Goal: Task Accomplishment & Management: Manage account settings

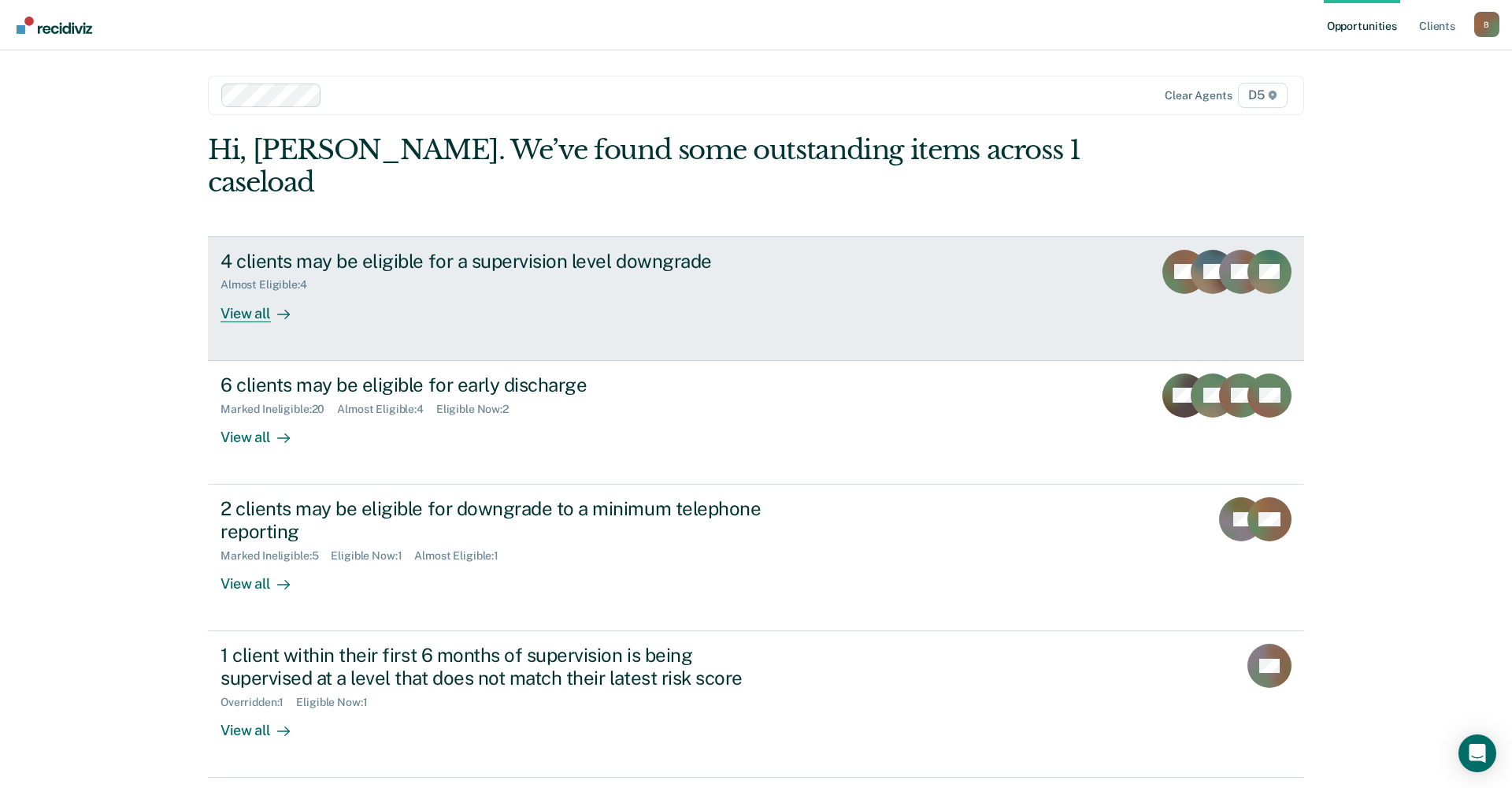
click at [260, 291] on div "View all" at bounding box center [264, 307] width 88 height 30
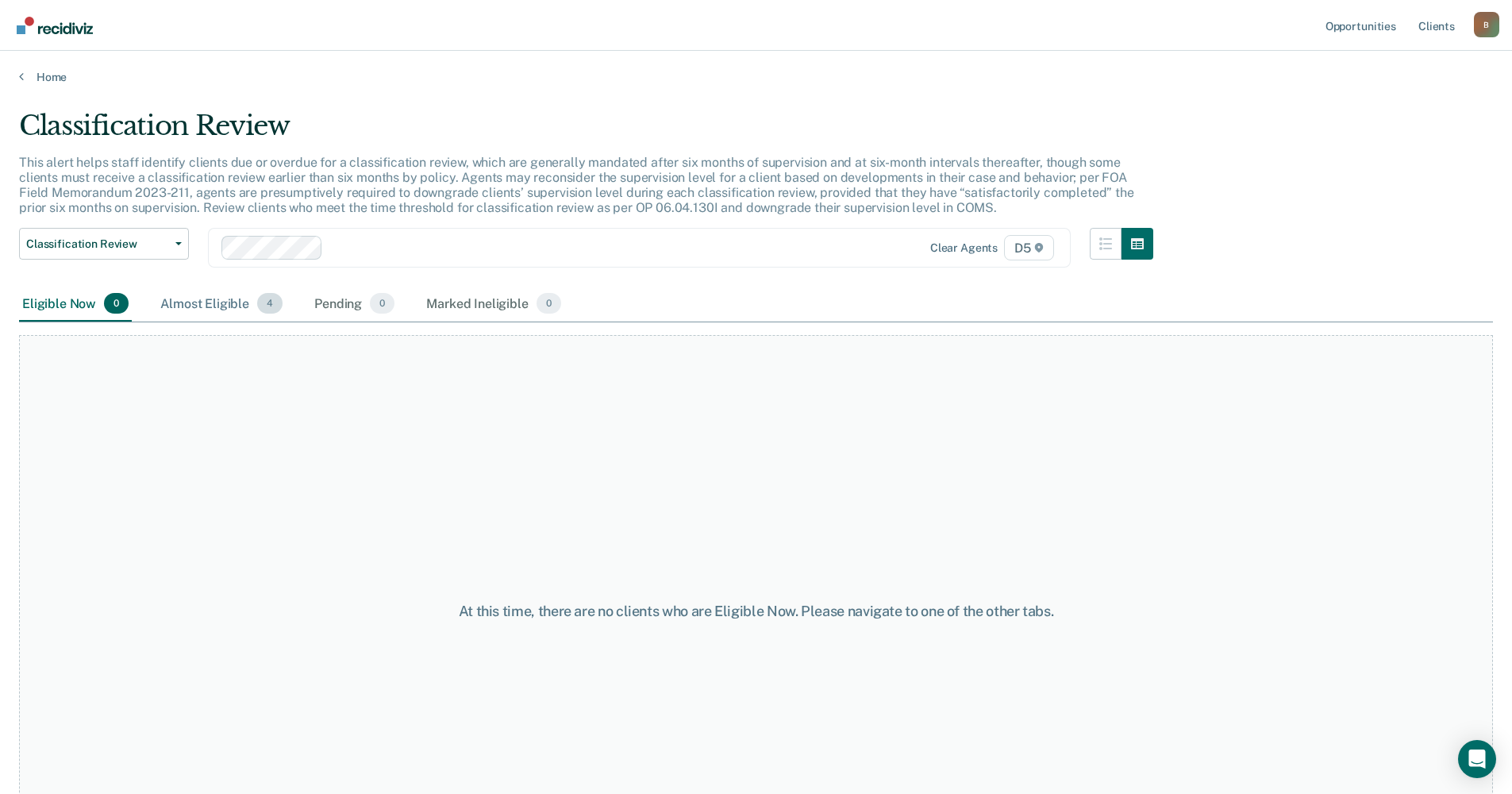
click at [213, 308] on div "Almost Eligible 4" at bounding box center [221, 304] width 128 height 35
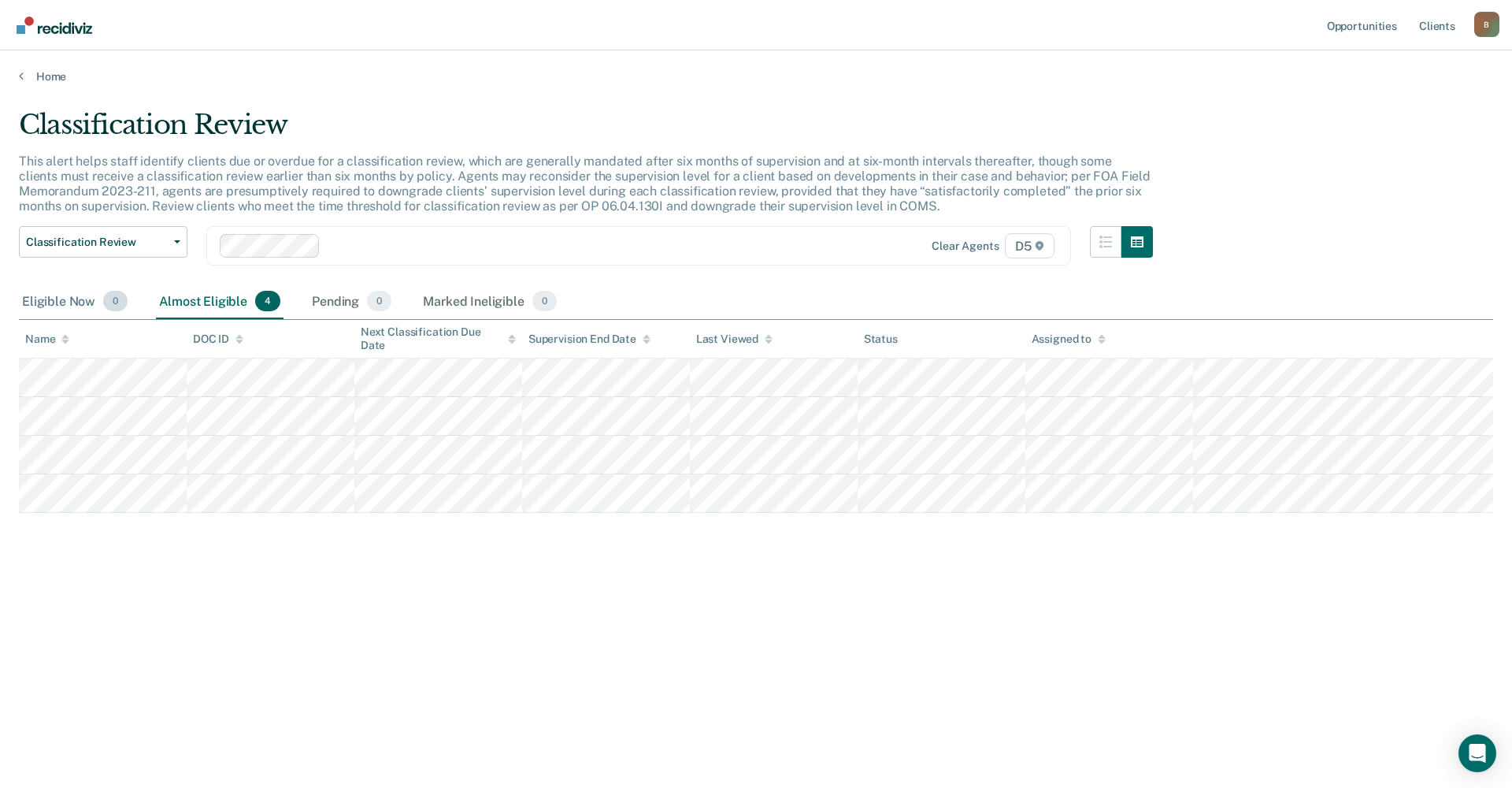
click at [63, 299] on div "Eligible Now 0" at bounding box center [74, 301] width 112 height 35
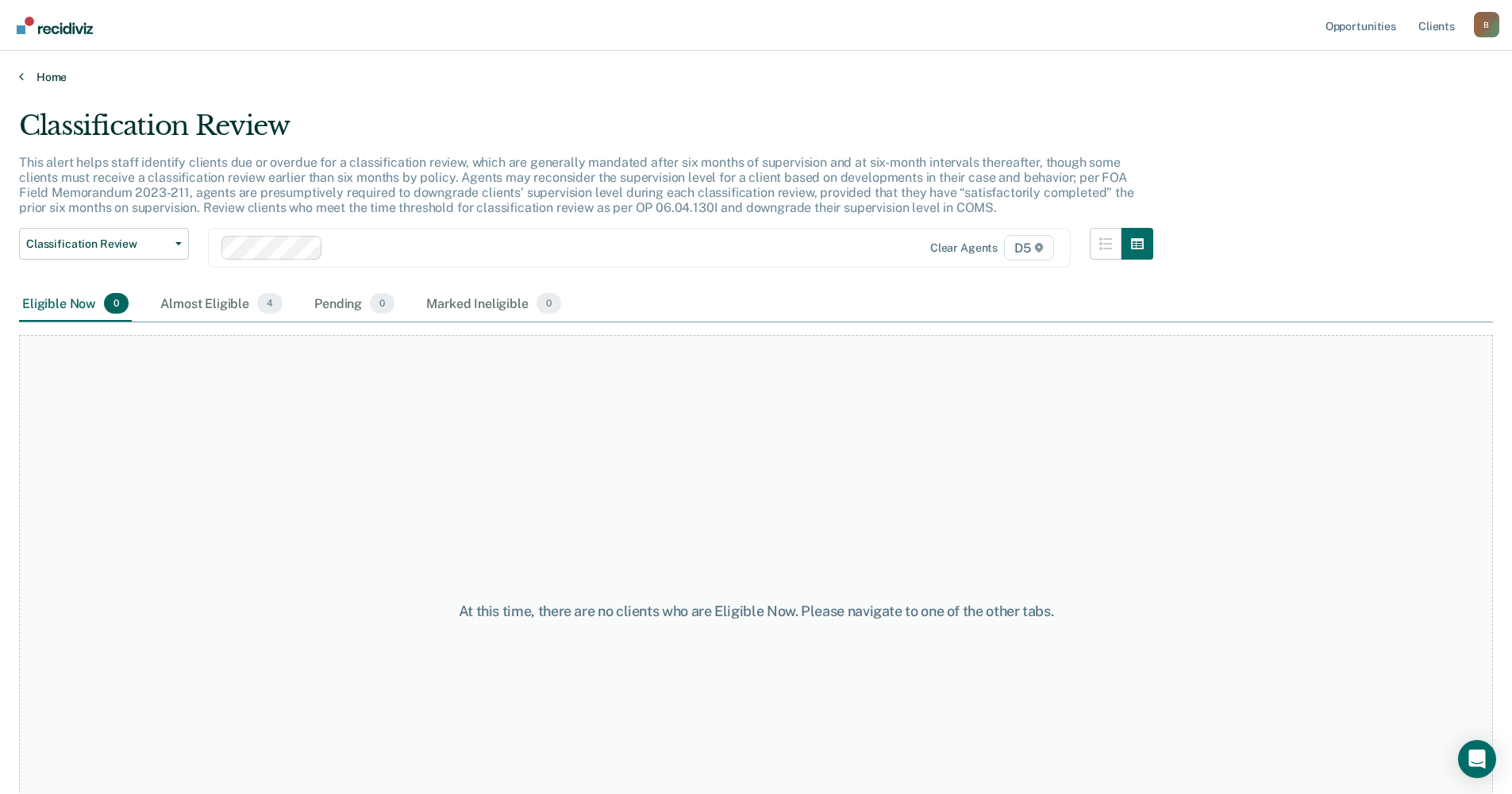
click at [30, 70] on link "Home" at bounding box center [756, 77] width 1474 height 14
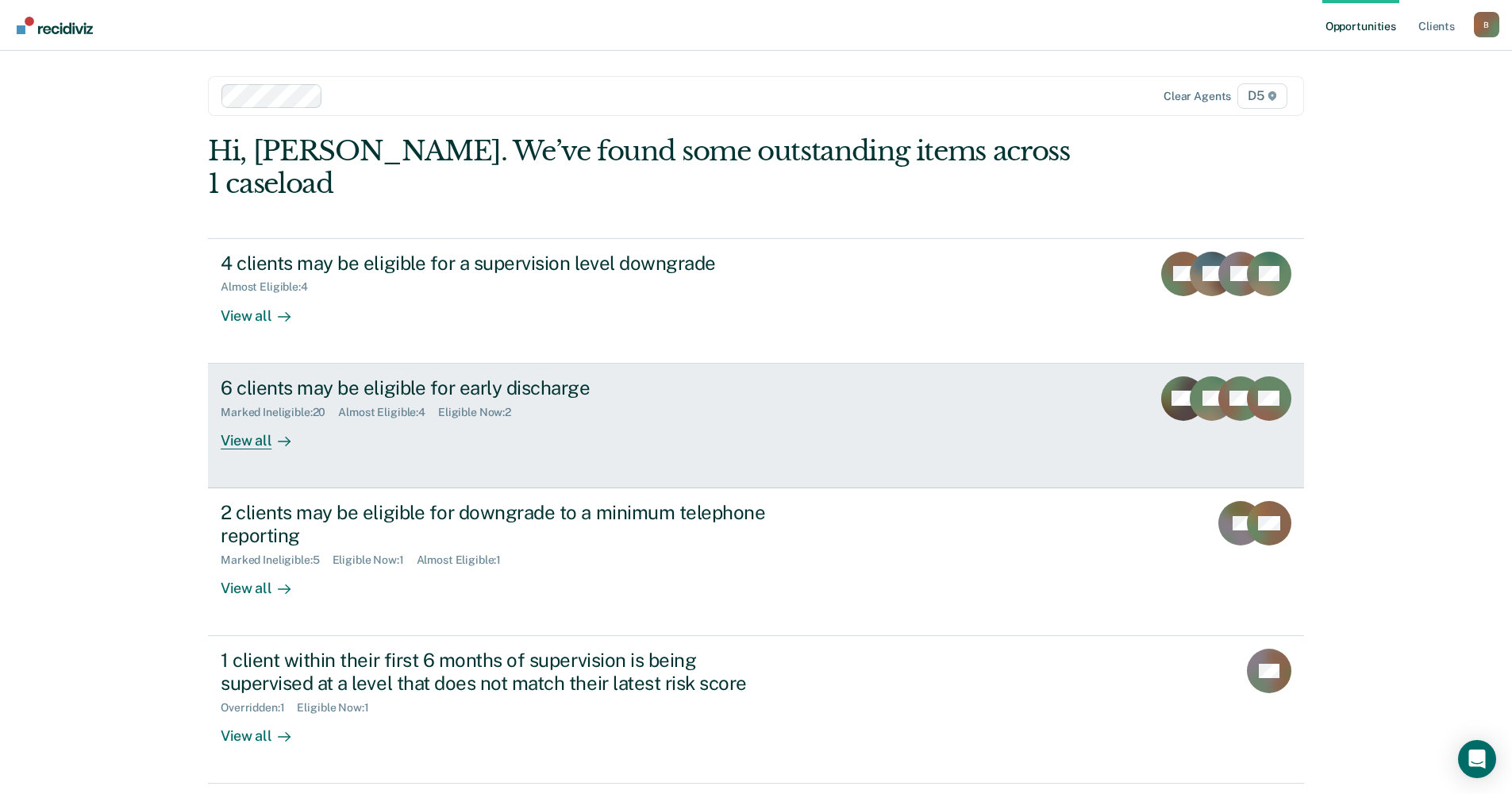
click at [243, 418] on div "View all" at bounding box center [265, 434] width 89 height 31
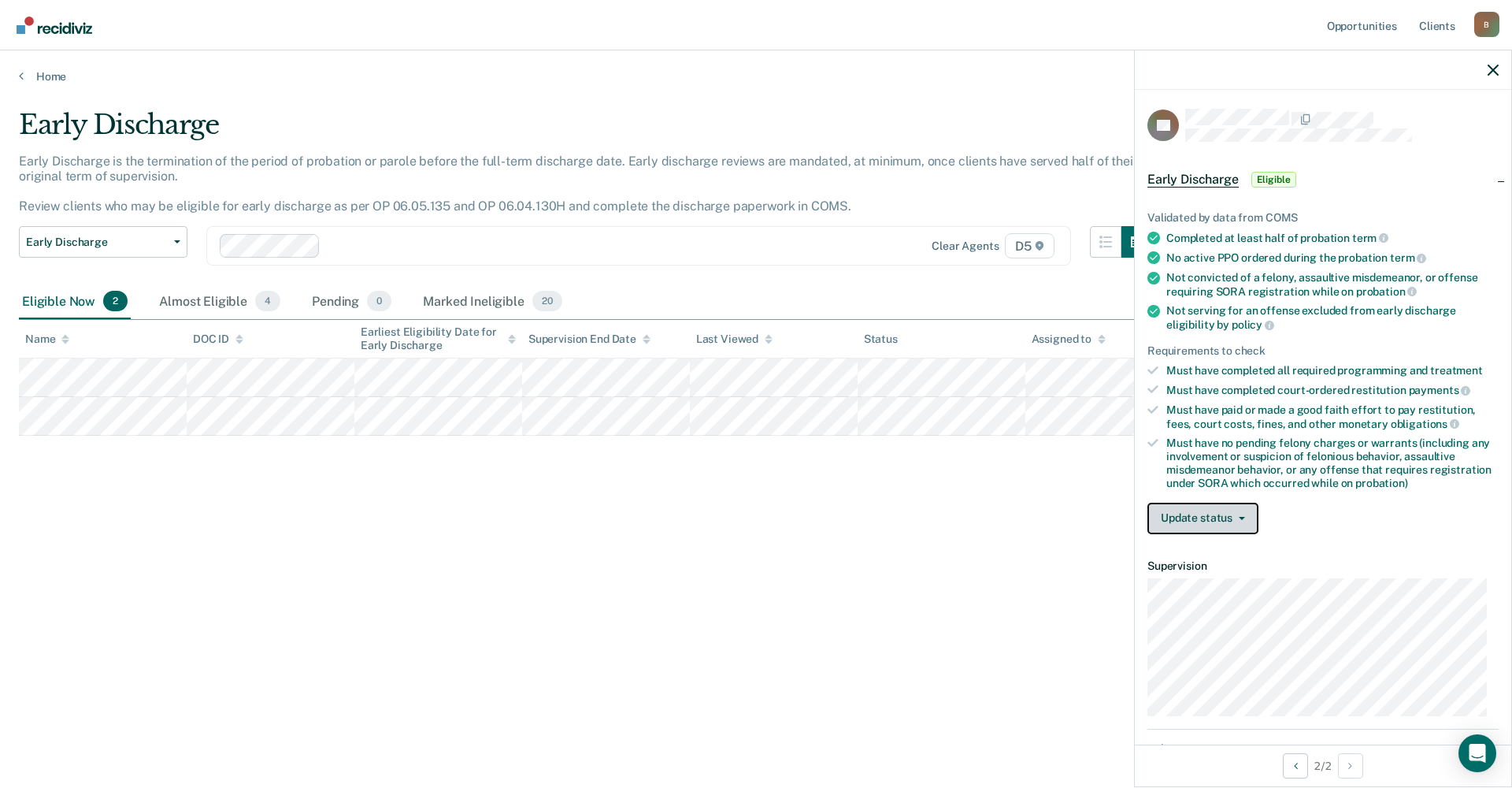
click at [1211, 516] on button "Update status" at bounding box center [1203, 518] width 111 height 31
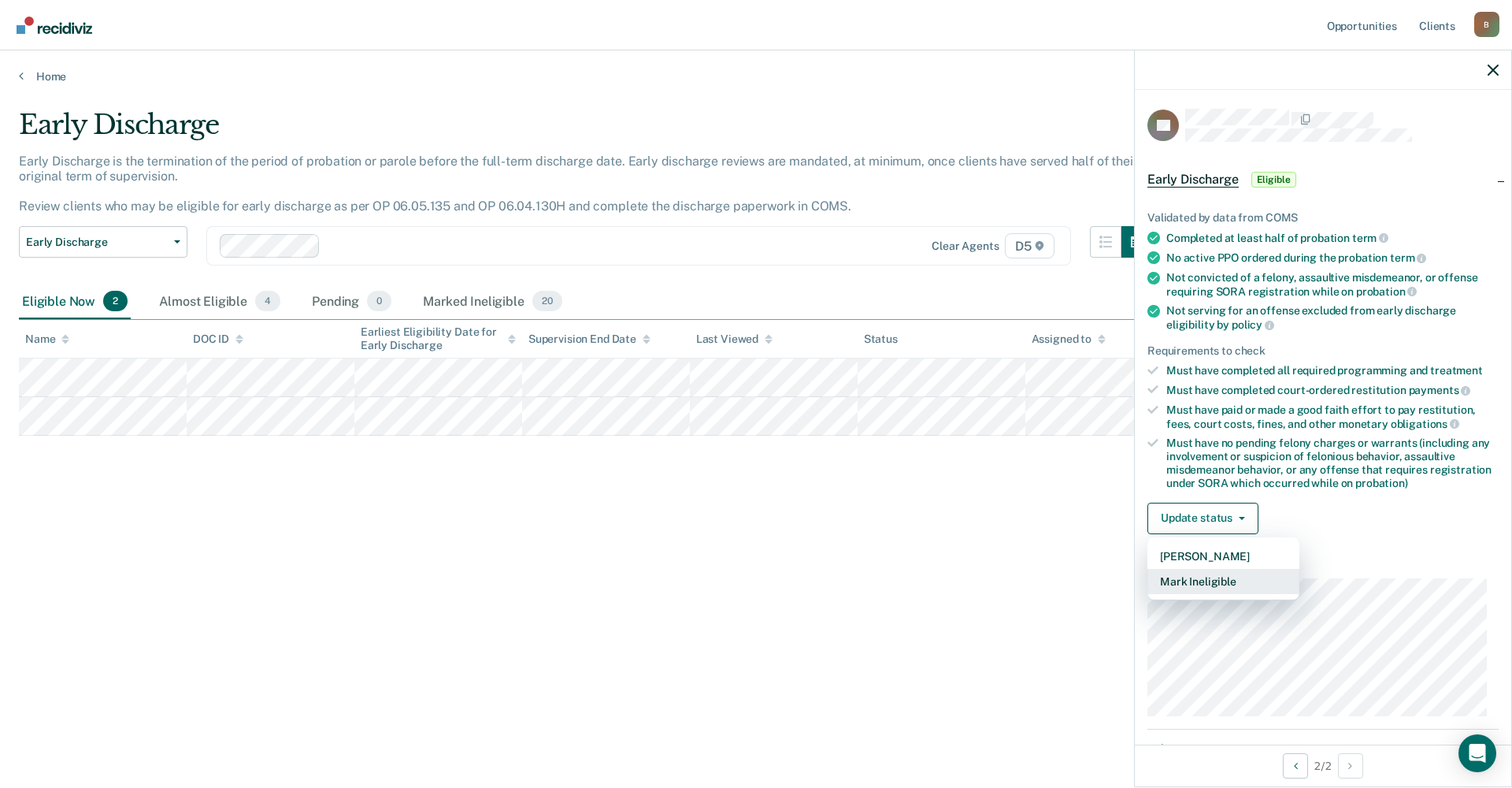
click at [1230, 576] on button "Mark Ineligible" at bounding box center [1223, 581] width 152 height 25
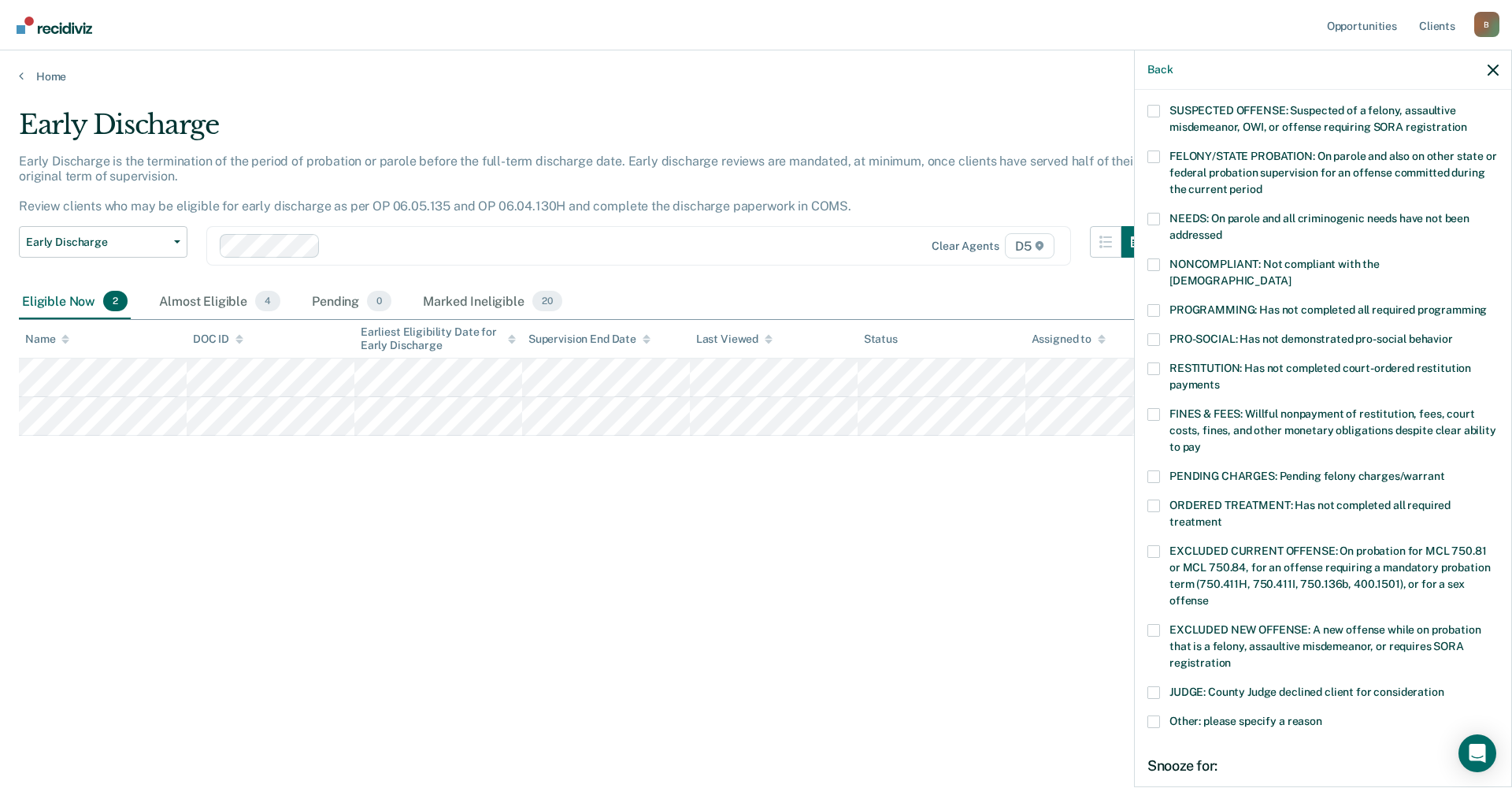
scroll to position [158, 0]
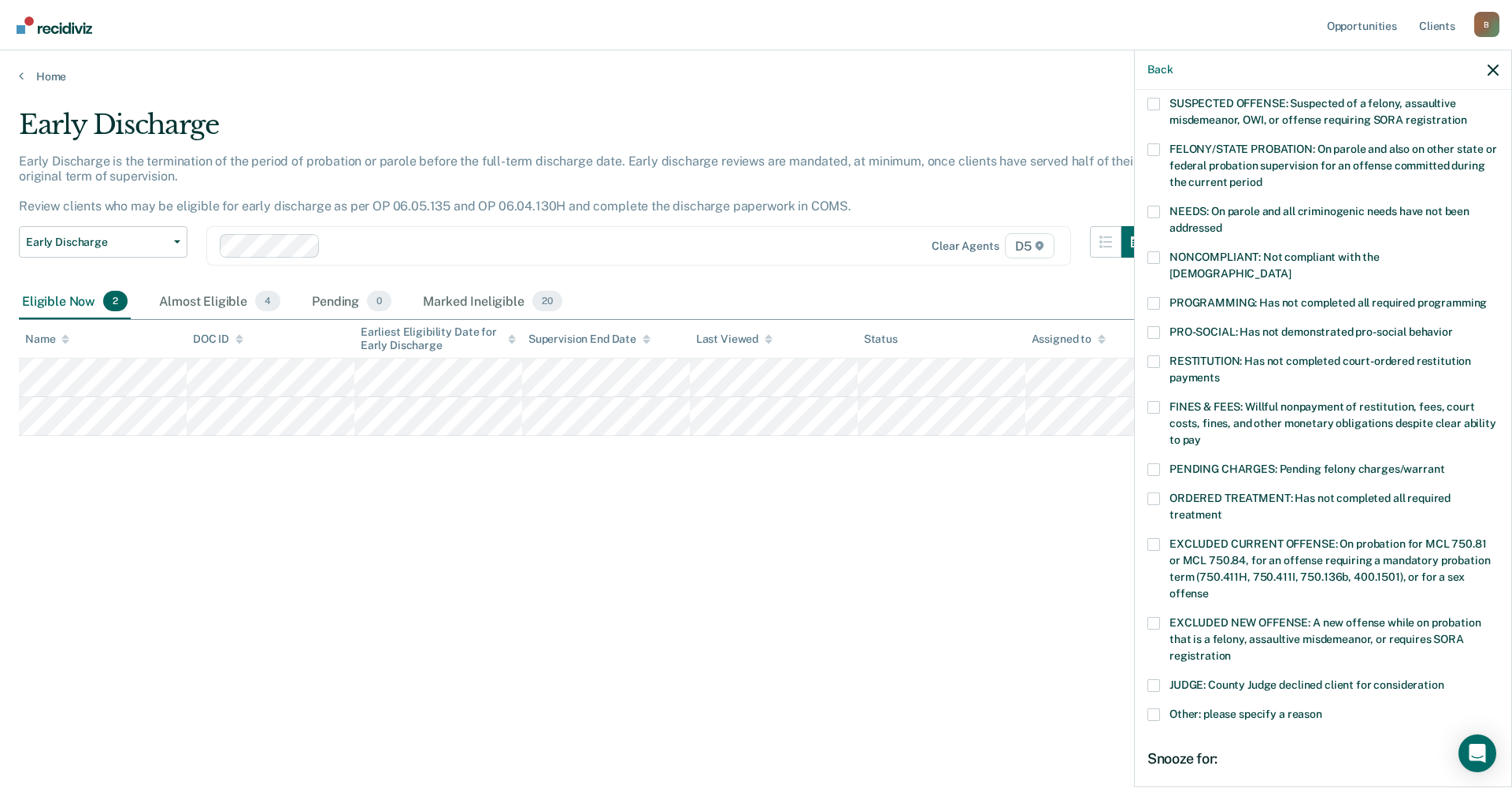
click at [1153, 255] on span at bounding box center [1153, 257] width 13 height 13
click at [1291, 268] on input "NONCOMPLIANT: Not compliant with the [DEMOGRAPHIC_DATA]" at bounding box center [1291, 268] width 0 height 0
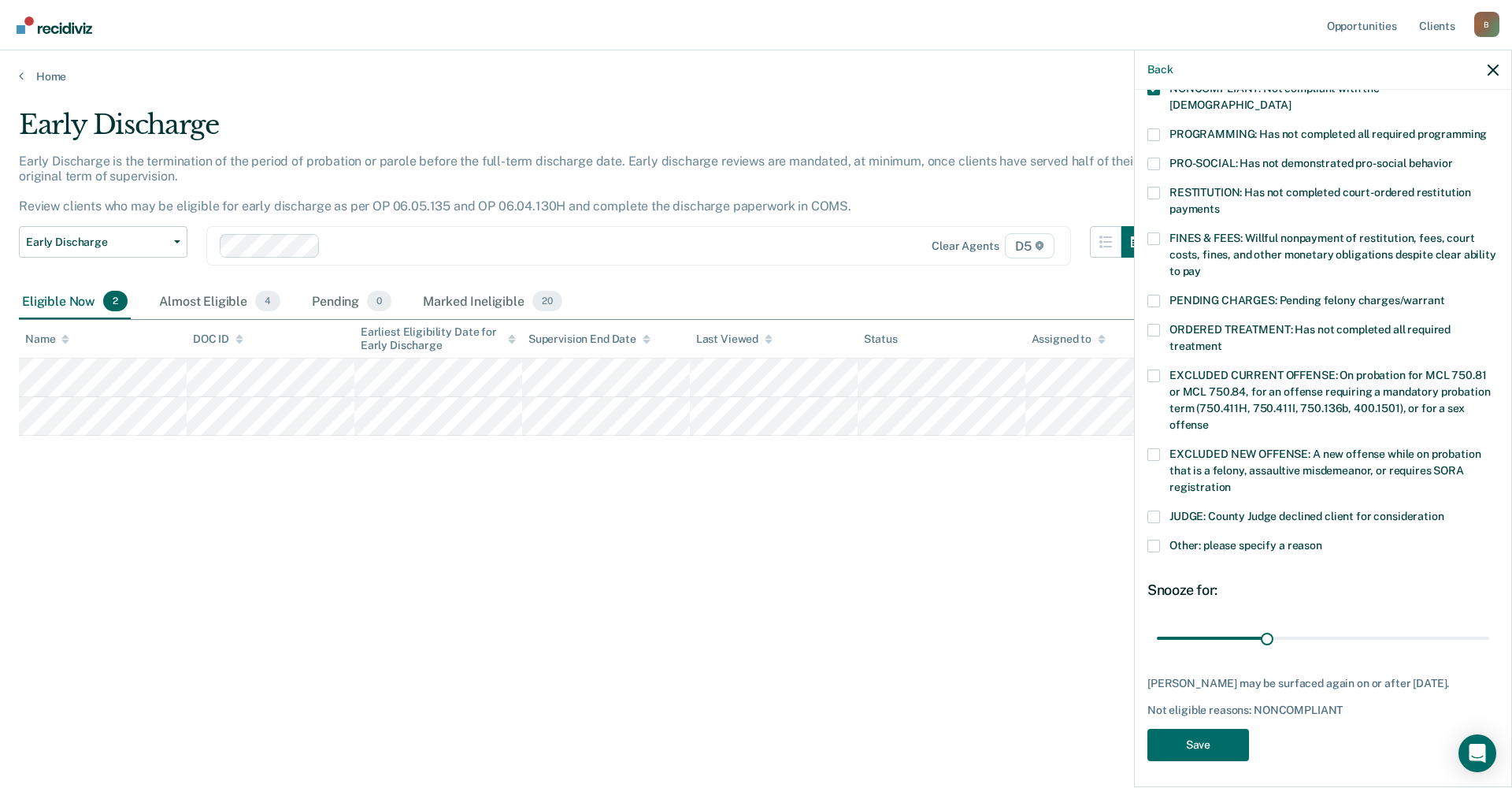
scroll to position [327, 0]
drag, startPoint x: 1264, startPoint y: 619, endPoint x: 1492, endPoint y: 615, distance: 228.0
type input "90"
click at [1490, 623] on input "range" at bounding box center [1323, 636] width 333 height 28
click at [1212, 733] on button "Save" at bounding box center [1197, 744] width 101 height 32
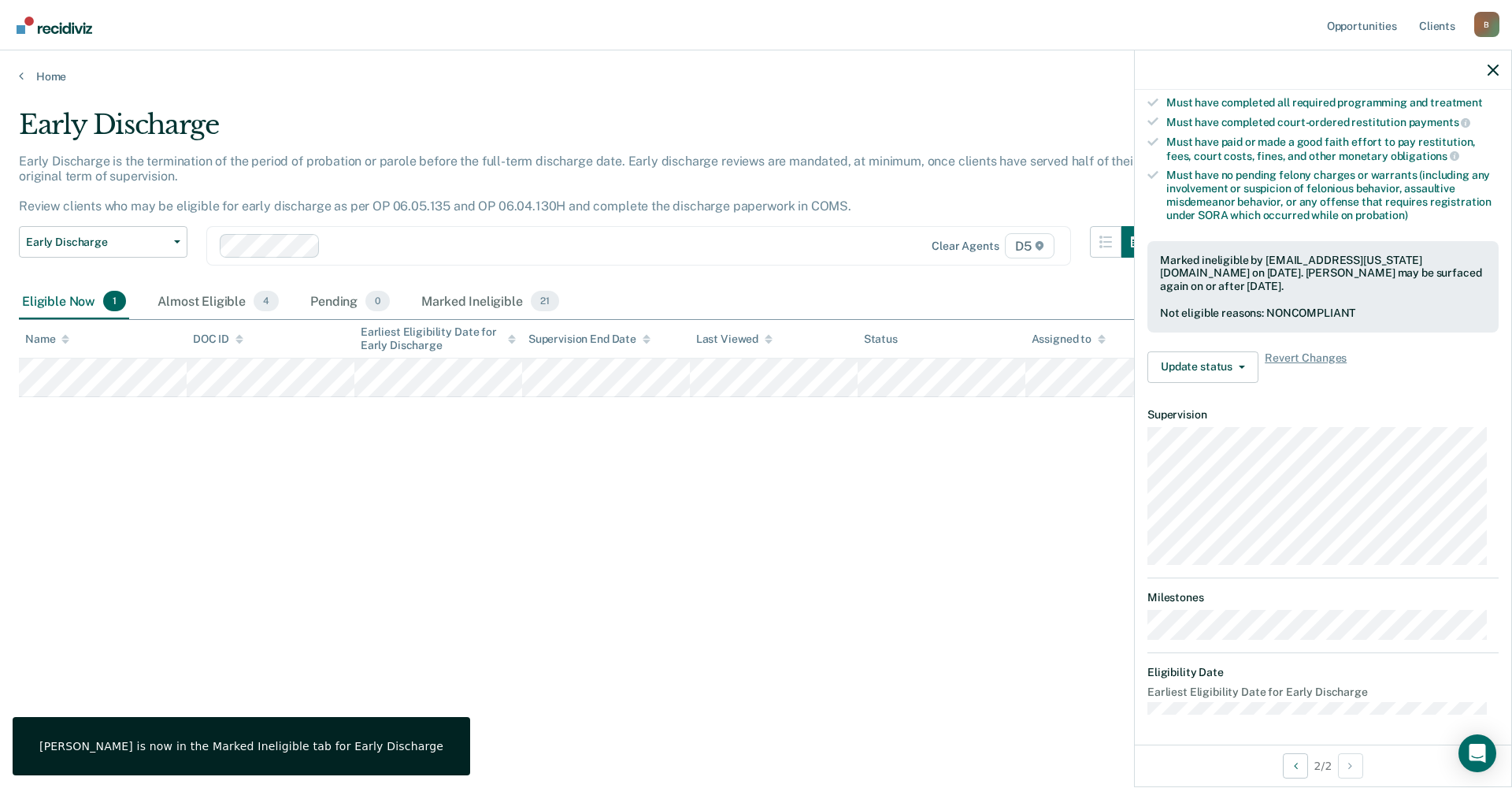
scroll to position [135, 0]
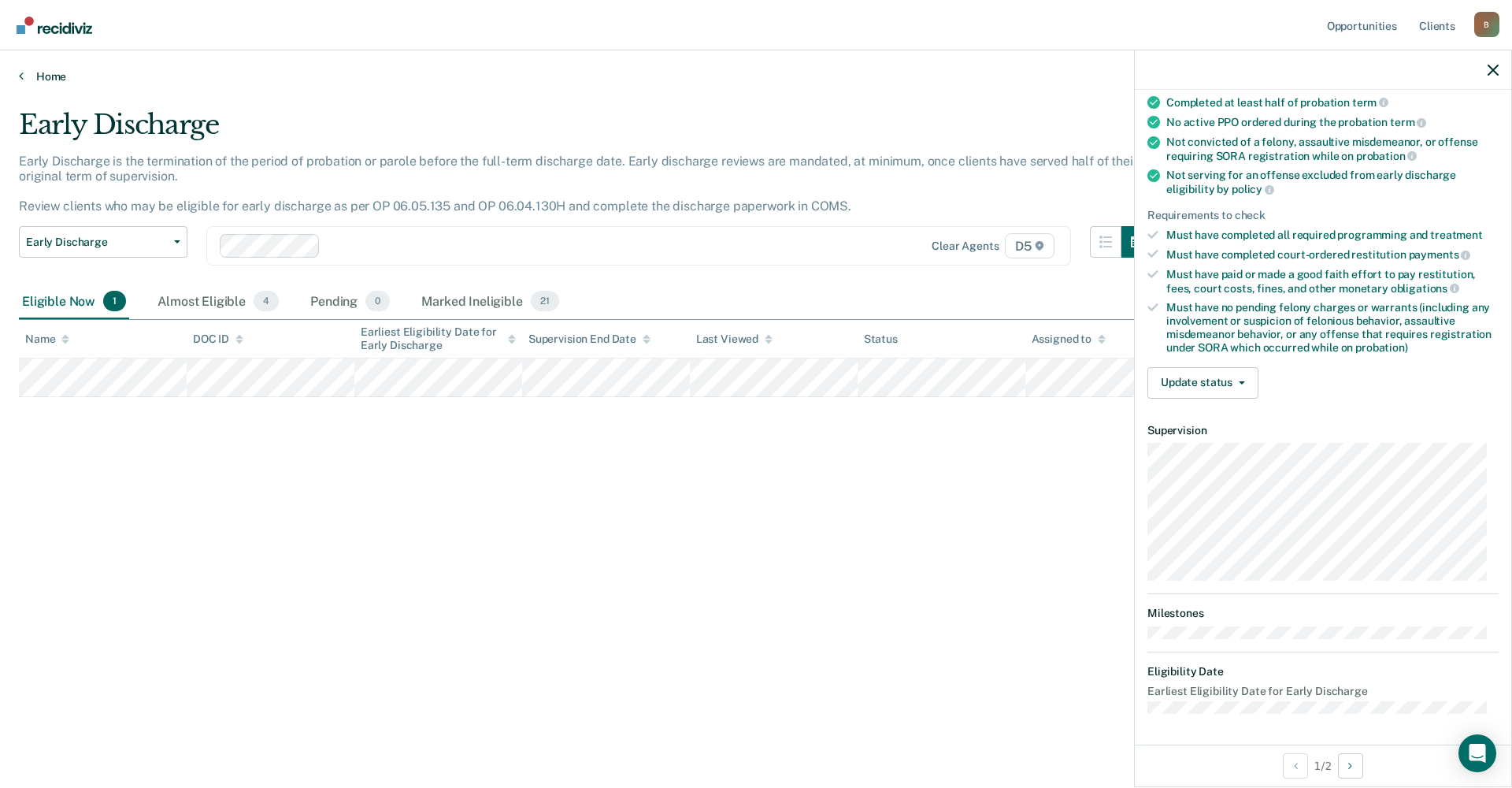
click at [33, 78] on link "Home" at bounding box center [756, 76] width 1474 height 14
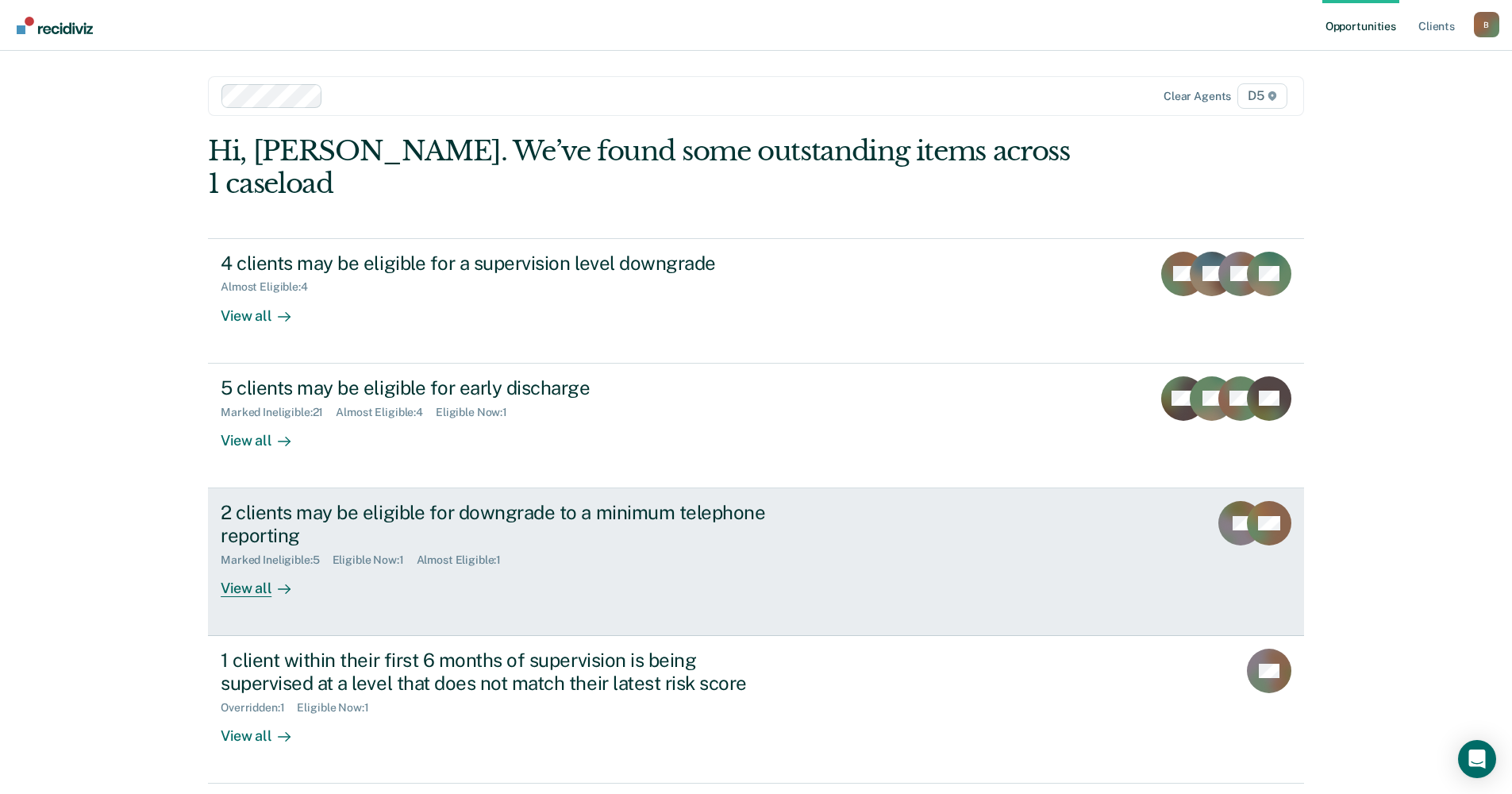
click at [252, 566] on div "View all" at bounding box center [265, 582] width 89 height 31
